Goal: Task Accomplishment & Management: Use online tool/utility

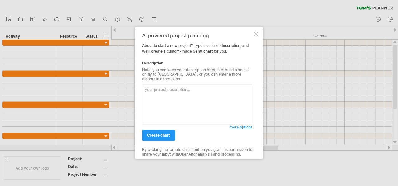
click at [171, 97] on textarea at bounding box center [197, 105] width 110 height 40
click at [163, 99] on textarea at bounding box center [197, 105] width 110 height 40
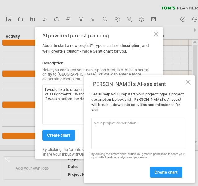
click at [62, 109] on textarea "I would like to create a [PERSON_NAME] chart for my year of assignments. I want…" at bounding box center [97, 105] width 110 height 40
click at [188, 85] on div at bounding box center [188, 82] width 5 height 5
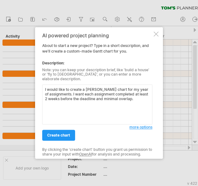
click at [90, 107] on textarea "I would like to create a [PERSON_NAME] chart for my year of assignments. I want…" at bounding box center [97, 105] width 110 height 40
paste textarea "Service-Related Project Proposal [DATE]"
click at [72, 115] on textarea "I would like to create a [PERSON_NAME] chart for my year of assignments. I want…" at bounding box center [97, 105] width 110 height 40
paste textarea "WAIS Interpretation Assessment [DATE]"
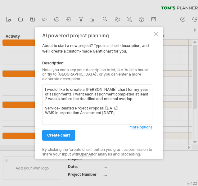
click at [81, 116] on textarea "I would like to create a [PERSON_NAME] chart for my year of assignments. I want…" at bounding box center [97, 105] width 110 height 40
paste textarea "PPD Logs Sessions 1-5 and summary reflection [DATE]"
click at [75, 117] on textarea "I would like to create a [PERSON_NAME] chart for my year of assignments. I want…" at bounding box center [97, 105] width 110 height 40
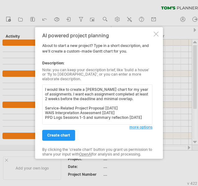
paste textarea "Missed Lecture Work 1 [DATE]"
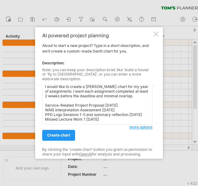
scroll to position [15, 0]
click at [79, 115] on textarea "I would like to create a [PERSON_NAME] chart for my year of assignments. I want…" at bounding box center [97, 105] width 110 height 40
click at [50, 113] on textarea "I would like to create a [PERSON_NAME] chart for my year of assignments. I want…" at bounding box center [97, 105] width 110 height 40
paste textarea "WAIS Administration Assessment [DATE]"
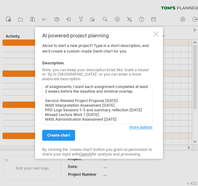
click at [64, 115] on textarea "I would like to create a [PERSON_NAME] chart for my year of assignments. I want…" at bounding box center [97, 105] width 110 height 40
paste textarea "Major Research Project Presentations [DATE]"
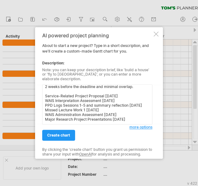
scroll to position [26, 0]
click at [58, 116] on textarea "I would like to create a [PERSON_NAME] chart for my year of assignments. I want…" at bounding box center [97, 105] width 110 height 40
click at [56, 109] on textarea "I would like to create a [PERSON_NAME] chart for my year of assignments. I want…" at bounding box center [97, 105] width 110 height 40
paste textarea "Placement documents [DATE]"
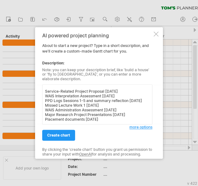
click at [60, 116] on textarea "I would like to create a [PERSON_NAME] chart for my year of assignments. I want…" at bounding box center [97, 105] width 110 height 40
click at [59, 115] on textarea "I would like to create a [PERSON_NAME] chart for my year of assignments. I want…" at bounding box center [97, 105] width 110 height 40
paste textarea "MRP draft ethics Jun-26"
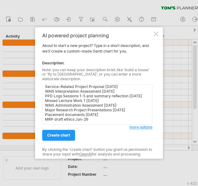
click at [51, 121] on textarea "I would like to create a [PERSON_NAME] chart for my year of assignments. I want…" at bounding box center [97, 105] width 110 height 40
paste textarea "Report of Clinical Activity [DATE] Service-Related Project Report [DATE]"
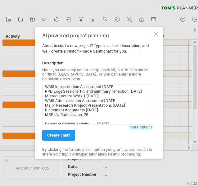
scroll to position [37, 0]
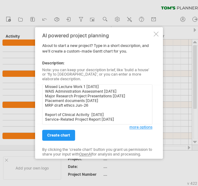
click at [70, 119] on textarea "I would like to create a [PERSON_NAME] chart for my year of assignments. I want…" at bounding box center [97, 105] width 110 height 40
paste textarea "PPD Logs Sessions 6 – 9 and summary reflection on the year [DATE] Missed Lectur…"
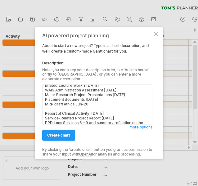
scroll to position [50, 0]
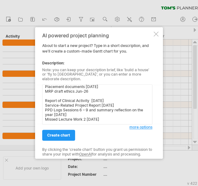
click at [81, 119] on textarea "I would like to create a [PERSON_NAME] chart for my year of assignments. I want…" at bounding box center [97, 105] width 110 height 40
paste textarea "MRP Ethics deadline Aug-26"
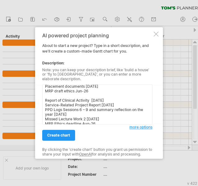
scroll to position [54, 0]
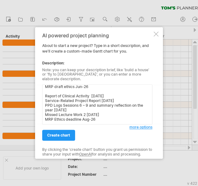
click at [74, 120] on textarea "I would like to create a [PERSON_NAME] chart for my year of assignments. I want…" at bounding box center [97, 105] width 110 height 40
paste textarea "Placement Documents [DATE]"
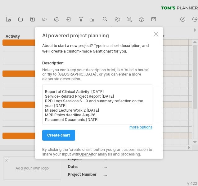
click at [83, 118] on textarea "I would like to create a [PERSON_NAME] chart for my year of assignments. I want…" at bounding box center [97, 105] width 110 height 40
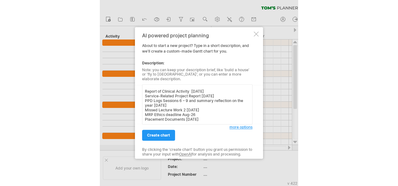
scroll to position [65, 0]
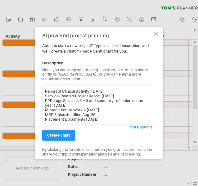
paste textarea "MRP Ethics Project 2 deadline [DATE]"
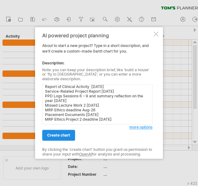
type textarea "I would like to create a [PERSON_NAME] chart for my year of assignments. I want…"
click at [66, 133] on span "create chart" at bounding box center [58, 135] width 23 height 5
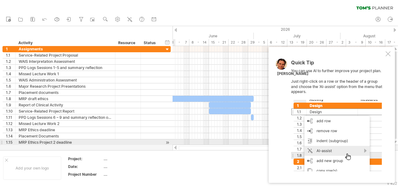
drag, startPoint x: 221, startPoint y: 147, endPoint x: 300, endPoint y: 140, distance: 79.9
click at [300, 140] on div "Trying to reach [DOMAIN_NAME] Connected again... 0% clear filter new 1" at bounding box center [199, 93] width 398 height 186
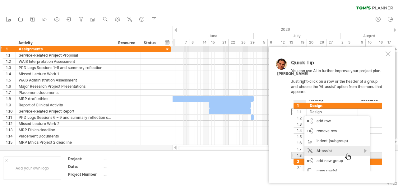
click at [388, 52] on div at bounding box center [387, 53] width 5 height 5
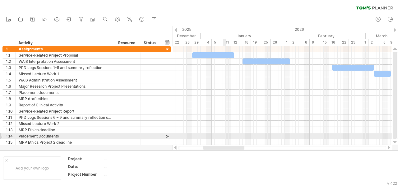
drag, startPoint x: 313, startPoint y: 147, endPoint x: 224, endPoint y: 138, distance: 89.7
click at [224, 138] on div "Trying to reach [DOMAIN_NAME] Connected again... 0% clear filter new 1" at bounding box center [199, 93] width 398 height 186
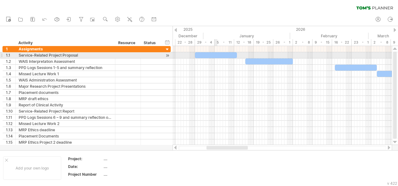
click at [215, 57] on div at bounding box center [216, 55] width 42 height 6
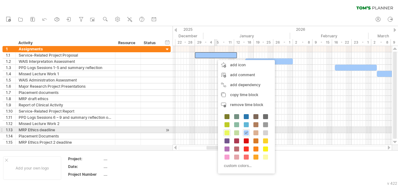
click at [228, 131] on span at bounding box center [226, 132] width 5 height 5
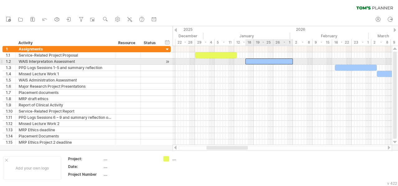
click at [263, 61] on div at bounding box center [269, 61] width 48 height 6
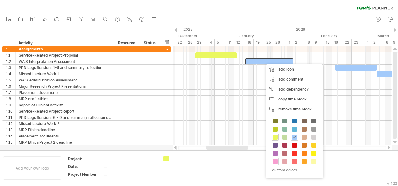
click at [274, 162] on span at bounding box center [275, 161] width 5 height 5
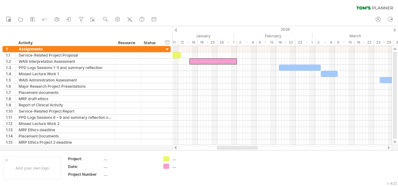
drag, startPoint x: 224, startPoint y: 148, endPoint x: 236, endPoint y: 147, distance: 11.9
click at [236, 147] on div at bounding box center [237, 148] width 41 height 4
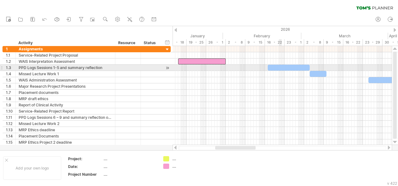
click at [279, 69] on div at bounding box center [289, 68] width 42 height 6
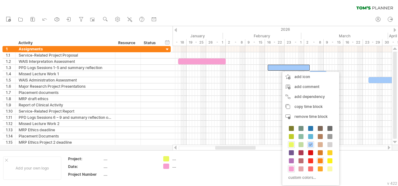
click at [320, 160] on span at bounding box center [320, 160] width 5 height 5
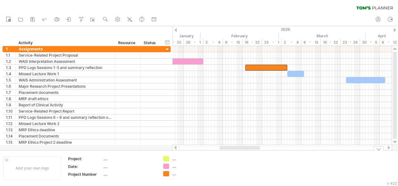
drag, startPoint x: 230, startPoint y: 148, endPoint x: 250, endPoint y: 146, distance: 19.6
click at [249, 146] on div at bounding box center [239, 148] width 40 height 4
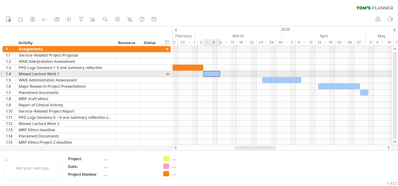
click at [211, 75] on div at bounding box center [211, 74] width 17 height 6
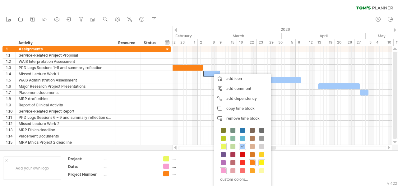
click at [263, 162] on span at bounding box center [261, 162] width 5 height 5
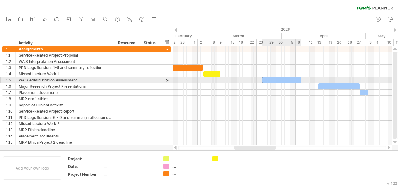
click at [274, 79] on div at bounding box center [281, 80] width 39 height 6
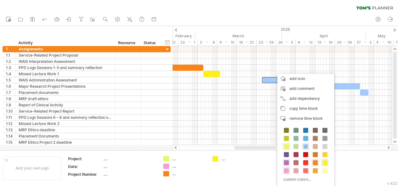
click at [287, 162] on span at bounding box center [286, 162] width 5 height 5
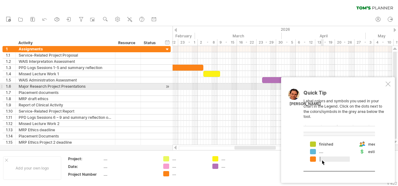
click at [387, 85] on div at bounding box center [387, 83] width 5 height 5
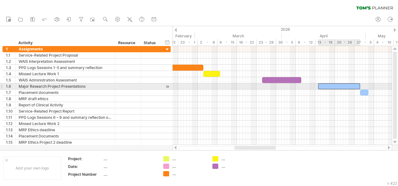
click at [327, 84] on div at bounding box center [339, 86] width 42 height 6
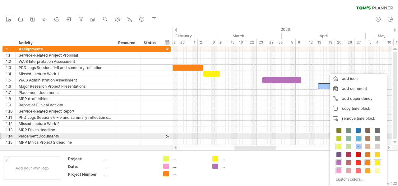
click at [357, 136] on span at bounding box center [358, 138] width 5 height 5
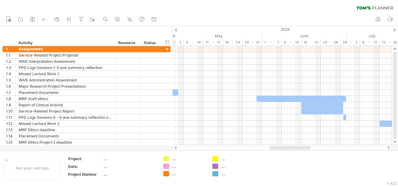
drag, startPoint x: 251, startPoint y: 148, endPoint x: 286, endPoint y: 146, distance: 34.9
click at [286, 146] on div at bounding box center [289, 148] width 41 height 4
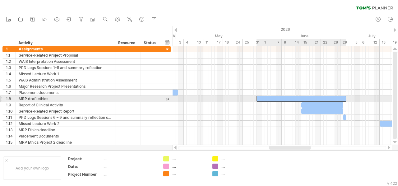
click at [277, 97] on div at bounding box center [301, 99] width 90 height 6
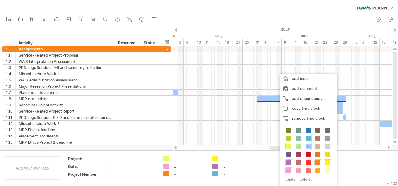
click at [298, 146] on span at bounding box center [298, 146] width 5 height 5
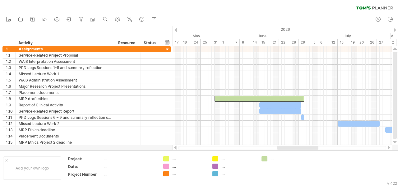
drag, startPoint x: 289, startPoint y: 146, endPoint x: 295, endPoint y: 139, distance: 9.7
click at [297, 146] on div at bounding box center [297, 148] width 41 height 4
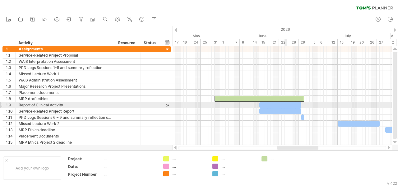
click at [287, 105] on div at bounding box center [280, 105] width 42 height 6
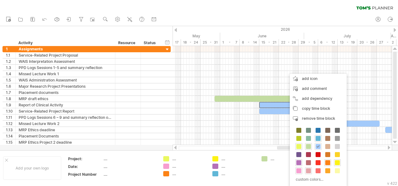
click at [309, 168] on span at bounding box center [308, 170] width 5 height 5
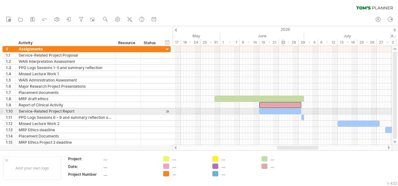
click at [282, 112] on div at bounding box center [280, 111] width 42 height 6
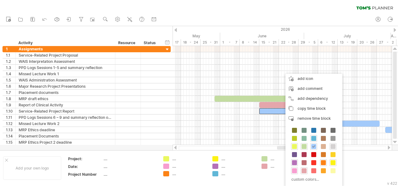
click at [334, 145] on span at bounding box center [332, 146] width 5 height 5
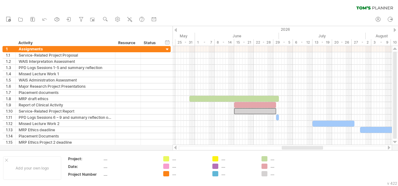
drag, startPoint x: 303, startPoint y: 148, endPoint x: 314, endPoint y: 147, distance: 10.9
click at [313, 148] on div at bounding box center [302, 148] width 41 height 4
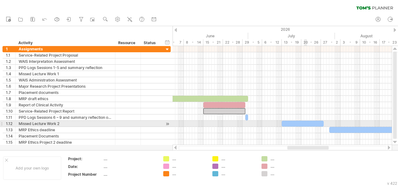
click at [306, 123] on div at bounding box center [303, 124] width 42 height 6
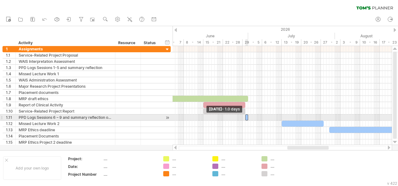
click at [246, 116] on span at bounding box center [245, 117] width 2 height 6
click at [247, 117] on div at bounding box center [246, 117] width 3 height 6
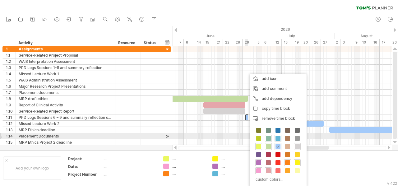
click at [266, 138] on span at bounding box center [268, 138] width 5 height 5
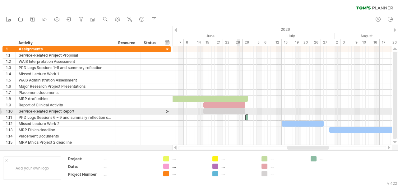
click at [236, 109] on div at bounding box center [224, 111] width 42 height 6
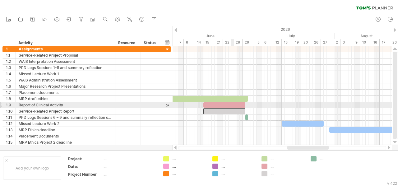
click at [233, 104] on div at bounding box center [224, 105] width 42 height 6
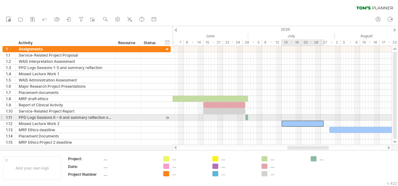
click at [298, 121] on div at bounding box center [303, 124] width 42 height 6
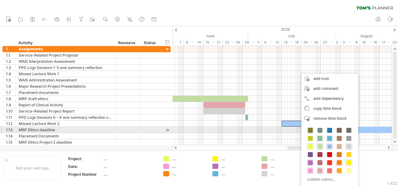
click at [311, 127] on div at bounding box center [310, 130] width 7 height 7
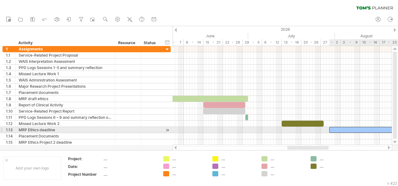
click at [343, 127] on div at bounding box center [374, 130] width 90 height 6
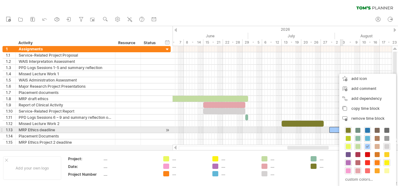
click at [369, 129] on span at bounding box center [367, 130] width 5 height 5
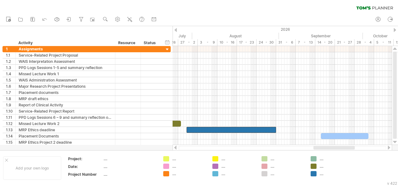
drag, startPoint x: 315, startPoint y: 149, endPoint x: 341, endPoint y: 147, distance: 26.2
click at [341, 147] on div at bounding box center [333, 148] width 41 height 4
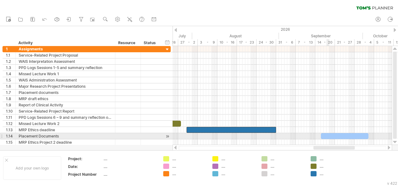
click at [329, 136] on div at bounding box center [345, 136] width 48 height 6
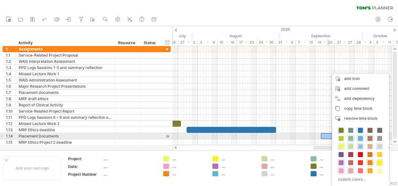
click at [371, 139] on span at bounding box center [369, 138] width 5 height 5
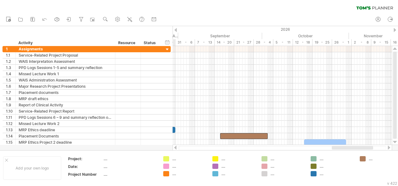
drag, startPoint x: 336, startPoint y: 150, endPoint x: 342, endPoint y: 141, distance: 9.9
click at [354, 149] on div at bounding box center [352, 148] width 41 height 4
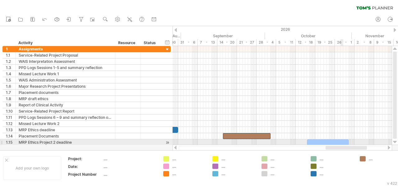
click at [341, 141] on div at bounding box center [328, 142] width 42 height 6
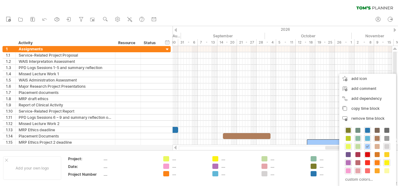
click at [366, 154] on span at bounding box center [367, 154] width 5 height 5
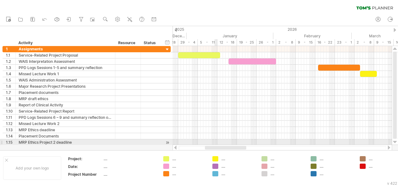
drag, startPoint x: 335, startPoint y: 149, endPoint x: 215, endPoint y: 141, distance: 120.6
click at [215, 141] on div "Trying to reach [DOMAIN_NAME] Connected again... 0% clear filter new 1" at bounding box center [199, 93] width 398 height 186
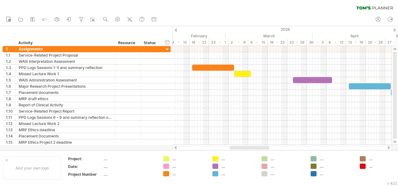
drag, startPoint x: 229, startPoint y: 147, endPoint x: 251, endPoint y: 146, distance: 22.7
click at [251, 146] on div at bounding box center [249, 148] width 39 height 4
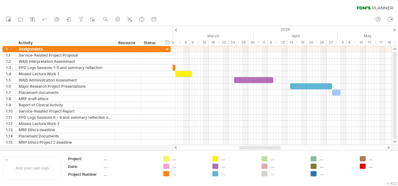
drag, startPoint x: 253, startPoint y: 147, endPoint x: 264, endPoint y: 147, distance: 11.2
click at [264, 147] on div at bounding box center [259, 148] width 41 height 4
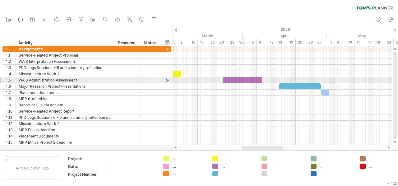
click at [244, 79] on div at bounding box center [242, 80] width 39 height 6
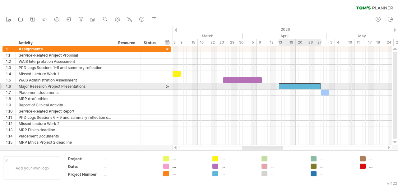
click at [293, 87] on div at bounding box center [300, 86] width 42 height 6
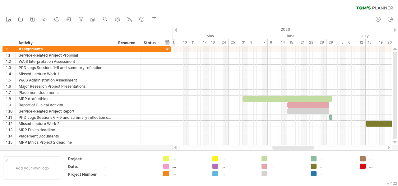
drag, startPoint x: 267, startPoint y: 149, endPoint x: 298, endPoint y: 150, distance: 30.5
click at [298, 150] on div at bounding box center [292, 148] width 41 height 4
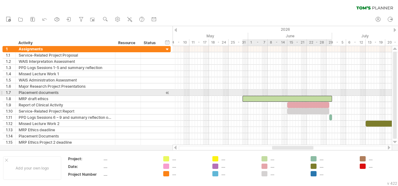
click at [248, 96] on div at bounding box center [287, 99] width 90 height 6
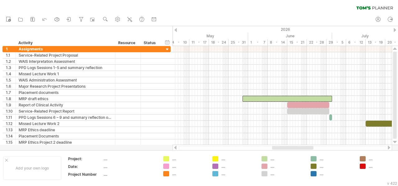
drag, startPoint x: 296, startPoint y: 150, endPoint x: 301, endPoint y: 150, distance: 5.0
click at [301, 150] on div at bounding box center [282, 148] width 208 height 4
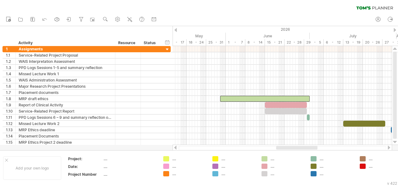
drag, startPoint x: 297, startPoint y: 147, endPoint x: 301, endPoint y: 147, distance: 4.0
click at [301, 147] on div at bounding box center [296, 148] width 41 height 4
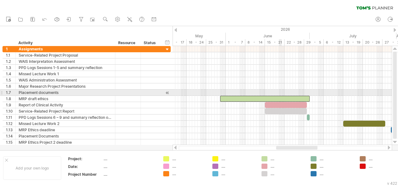
click at [279, 96] on div at bounding box center [265, 99] width 90 height 6
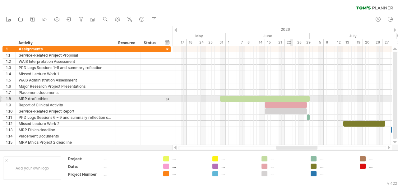
click at [290, 99] on div at bounding box center [265, 99] width 90 height 6
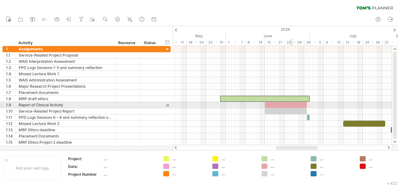
click at [291, 103] on div at bounding box center [286, 105] width 42 height 6
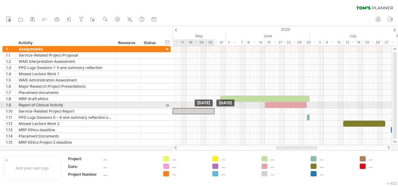
drag, startPoint x: 290, startPoint y: 110, endPoint x: 197, endPoint y: 107, distance: 92.7
click at [197, 108] on div at bounding box center [194, 111] width 42 height 6
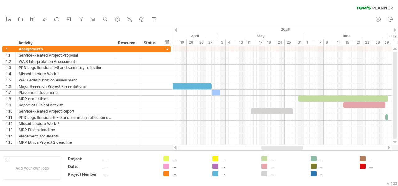
drag, startPoint x: 294, startPoint y: 149, endPoint x: 279, endPoint y: 148, distance: 14.6
click at [279, 148] on div at bounding box center [281, 148] width 41 height 4
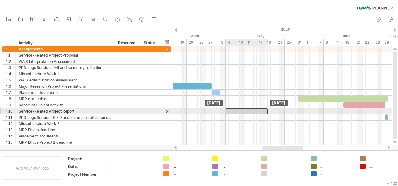
drag, startPoint x: 264, startPoint y: 110, endPoint x: 239, endPoint y: 110, distance: 25.5
click at [239, 110] on div at bounding box center [247, 111] width 42 height 6
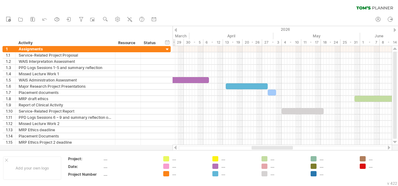
drag, startPoint x: 290, startPoint y: 146, endPoint x: 280, endPoint y: 146, distance: 10.3
click at [280, 146] on div at bounding box center [271, 148] width 41 height 4
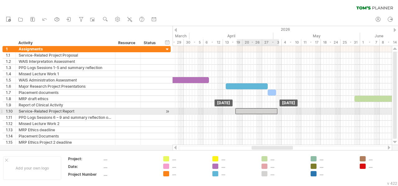
drag, startPoint x: 293, startPoint y: 109, endPoint x: 249, endPoint y: 109, distance: 44.5
click at [249, 109] on div at bounding box center [256, 111] width 42 height 6
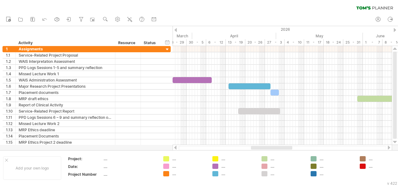
click at [276, 148] on div at bounding box center [271, 148] width 41 height 4
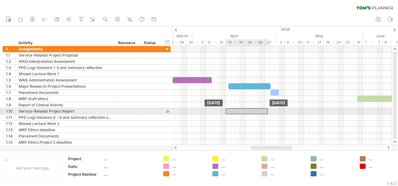
drag, startPoint x: 261, startPoint y: 111, endPoint x: 249, endPoint y: 110, distance: 12.5
click at [249, 110] on div at bounding box center [247, 111] width 42 height 6
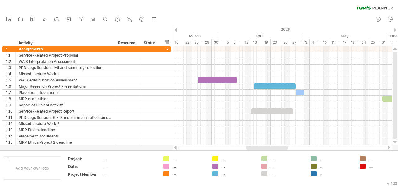
drag, startPoint x: 274, startPoint y: 149, endPoint x: 269, endPoint y: 145, distance: 5.8
click at [269, 145] on div at bounding box center [282, 148] width 219 height 6
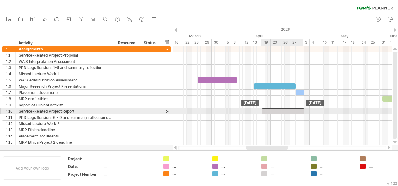
drag, startPoint x: 274, startPoint y: 111, endPoint x: 285, endPoint y: 113, distance: 10.7
click at [285, 113] on div at bounding box center [283, 111] width 42 height 6
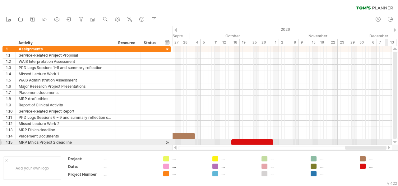
drag, startPoint x: 280, startPoint y: 148, endPoint x: 386, endPoint y: 145, distance: 105.4
click at [386, 145] on div "Trying to reach [DOMAIN_NAME] Connected again... 0% clear filter new 1" at bounding box center [199, 93] width 398 height 186
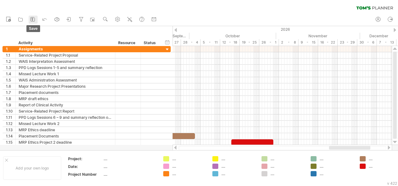
click at [32, 17] on icon at bounding box center [33, 19] width 4 height 4
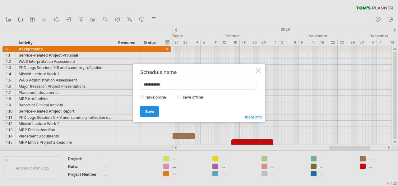
click at [151, 110] on span "Save" at bounding box center [149, 111] width 9 height 5
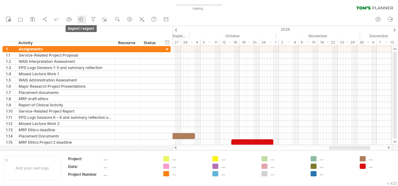
click at [82, 20] on icon at bounding box center [81, 19] width 6 height 6
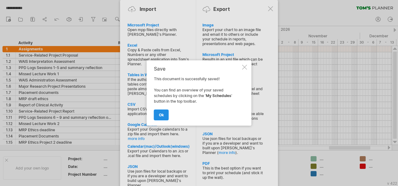
click at [161, 110] on link "ok" at bounding box center [161, 114] width 15 height 11
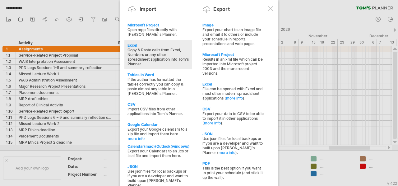
click at [155, 45] on div "Excel" at bounding box center [158, 45] width 62 height 5
type textarea "**********"
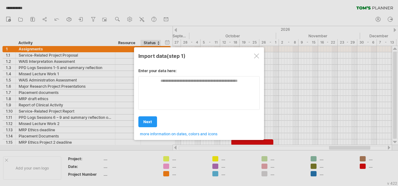
click at [256, 57] on div at bounding box center [256, 55] width 5 height 5
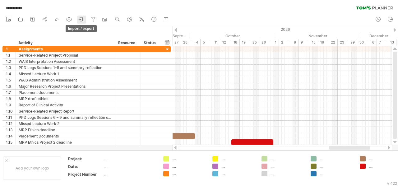
click at [83, 18] on icon at bounding box center [81, 19] width 6 height 6
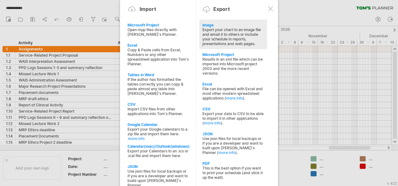
click at [235, 38] on div "Export your chart to an image file and email it to others or include your sched…" at bounding box center [233, 36] width 62 height 19
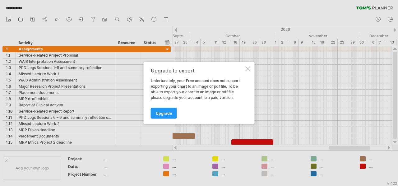
click at [247, 70] on div at bounding box center [247, 69] width 5 height 5
